Goal: Task Accomplishment & Management: Manage account settings

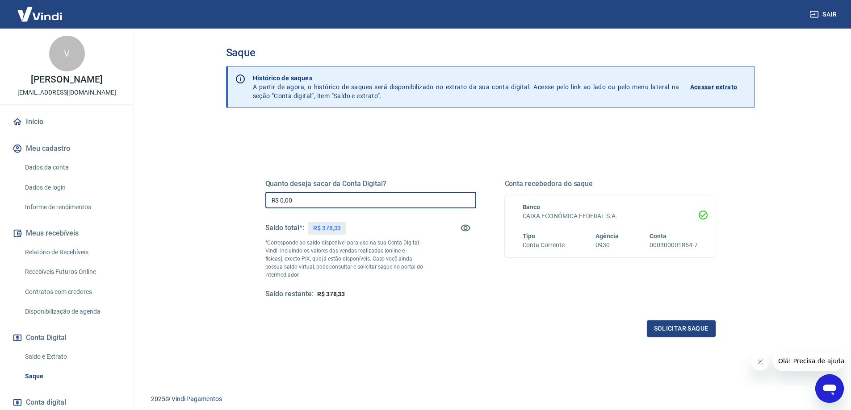
click at [334, 205] on input "R$ 0,00" at bounding box center [370, 200] width 211 height 17
